Goal: Task Accomplishment & Management: Use online tool/utility

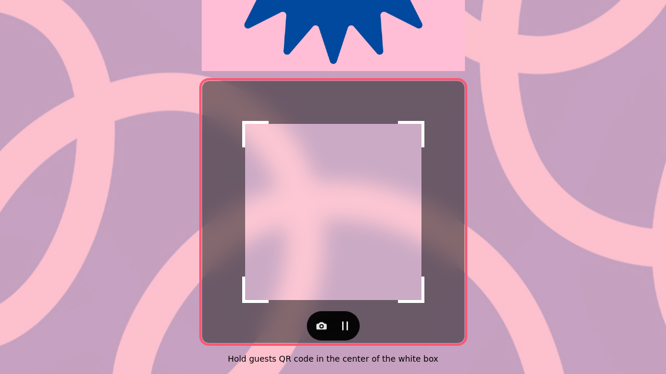
scroll to position [241, 0]
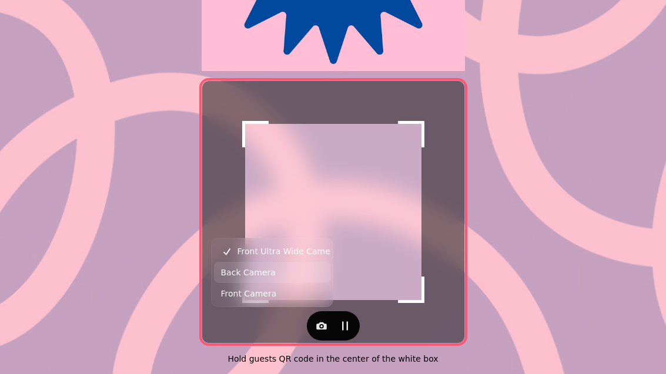
click at [290, 272] on button "Back Camera" at bounding box center [272, 272] width 116 height 21
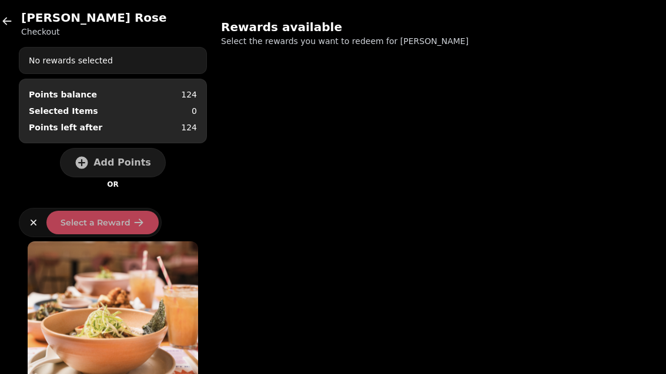
click at [136, 164] on span "Add Points" at bounding box center [122, 162] width 58 height 9
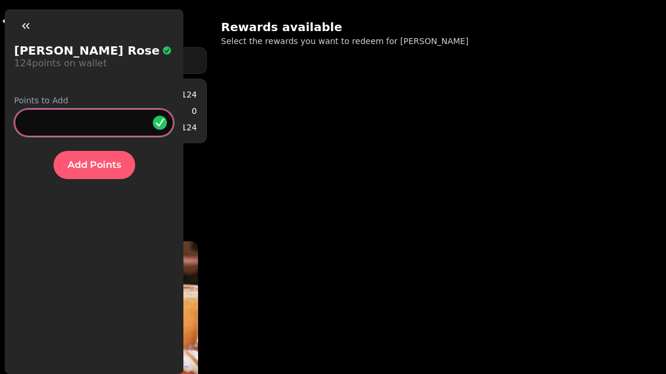
click at [116, 126] on input "*" at bounding box center [94, 123] width 160 height 28
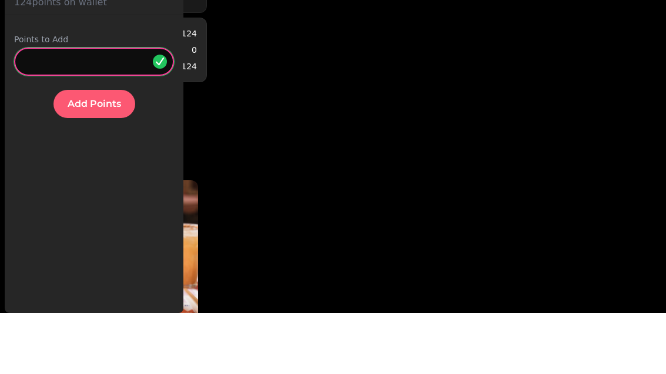
type input "**"
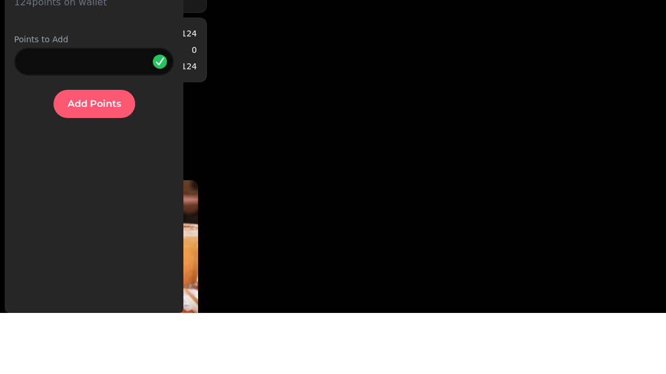
click at [97, 160] on span "Add Points" at bounding box center [94, 164] width 53 height 9
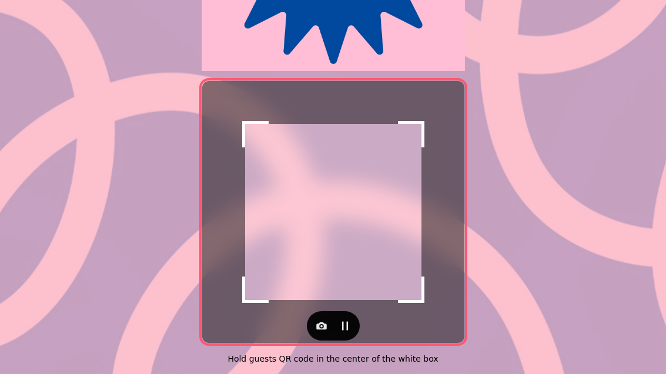
scroll to position [241, 0]
click at [330, 320] on button "button" at bounding box center [322, 326] width 24 height 24
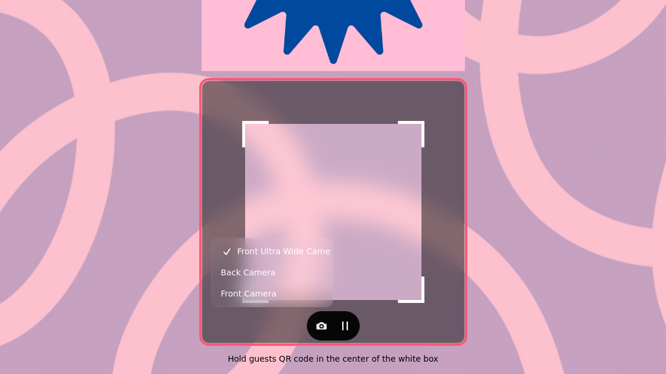
click at [318, 261] on button "Front Ultra Wide Camera" at bounding box center [272, 251] width 116 height 21
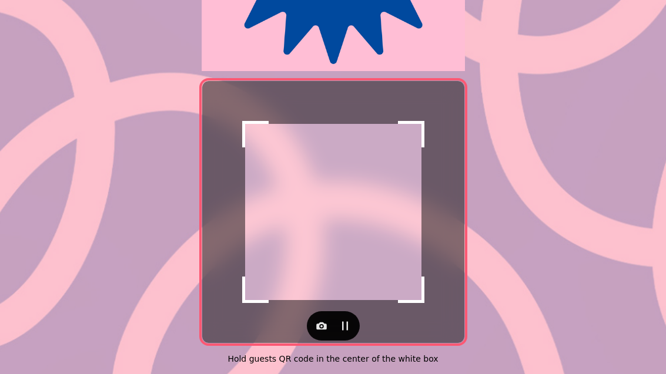
click at [324, 314] on button "button" at bounding box center [322, 326] width 24 height 24
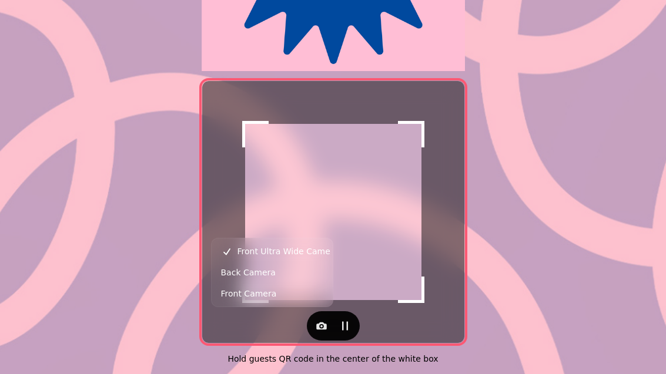
click at [309, 266] on button "Back Camera" at bounding box center [272, 272] width 116 height 21
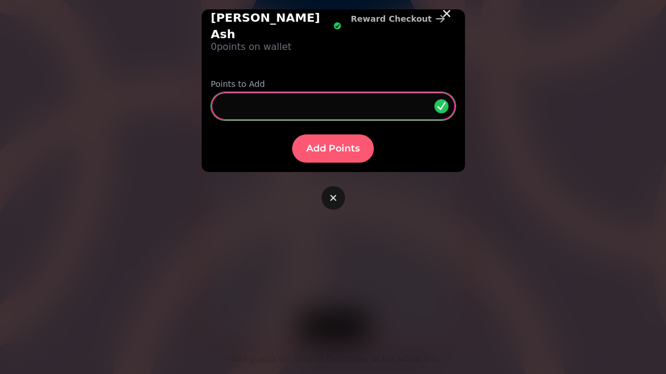
click at [337, 92] on input "*" at bounding box center [333, 106] width 244 height 28
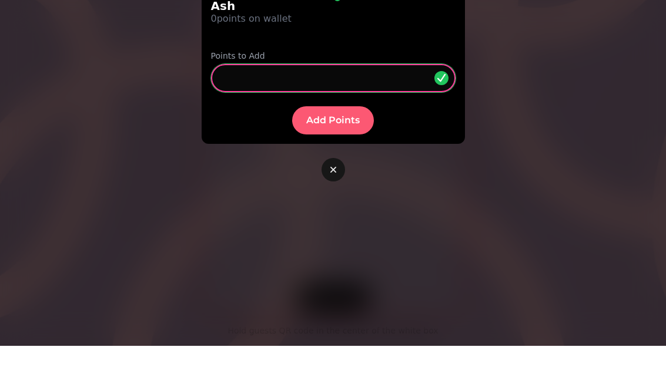
type input "**"
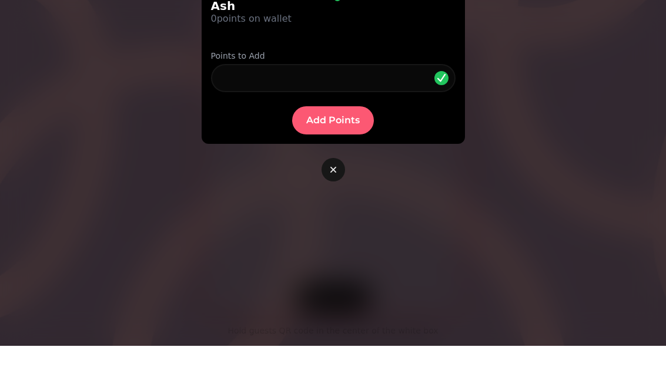
click at [358, 144] on span "Add Points" at bounding box center [332, 148] width 53 height 9
